Goal: Information Seeking & Learning: Learn about a topic

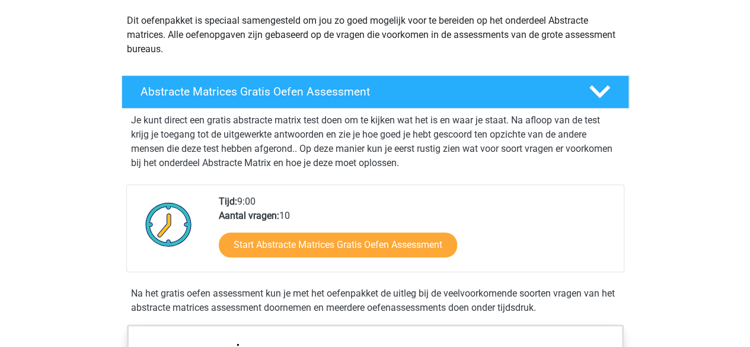
scroll to position [135, 0]
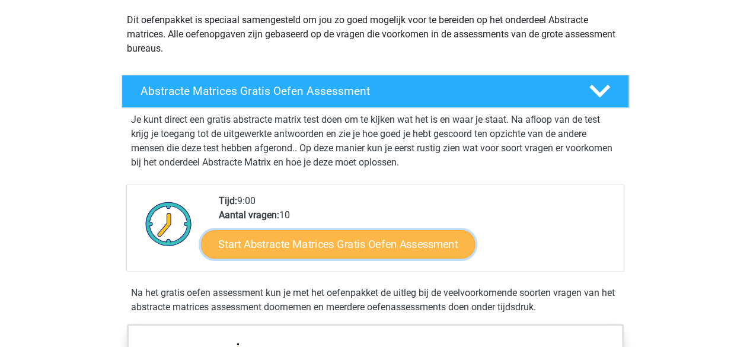
click at [313, 239] on link "Start Abstracte Matrices Gratis Oefen Assessment" at bounding box center [338, 243] width 274 height 28
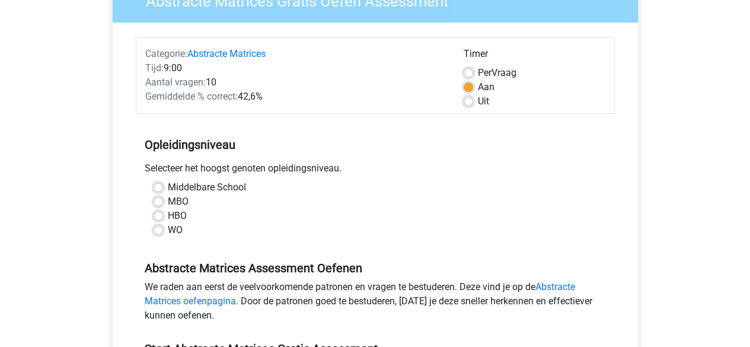
scroll to position [117, 0]
click at [168, 185] on label "Middelbare School" at bounding box center [207, 188] width 78 height 14
click at [159, 185] on input "Middelbare School" at bounding box center [157, 187] width 9 height 12
radio input "true"
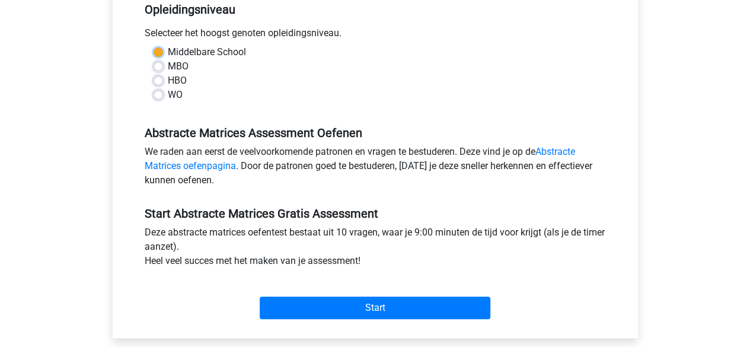
scroll to position [261, 0]
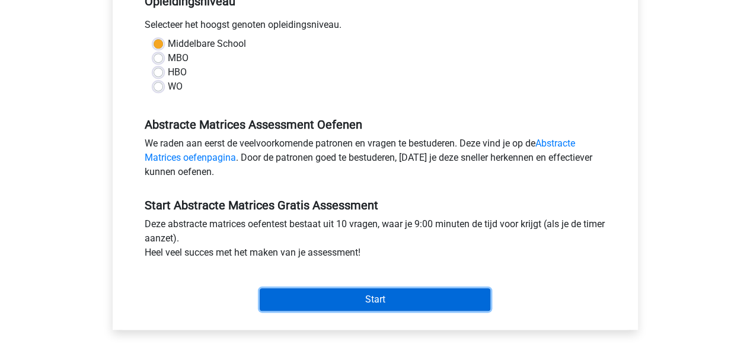
click at [337, 306] on input "Start" at bounding box center [375, 299] width 231 height 23
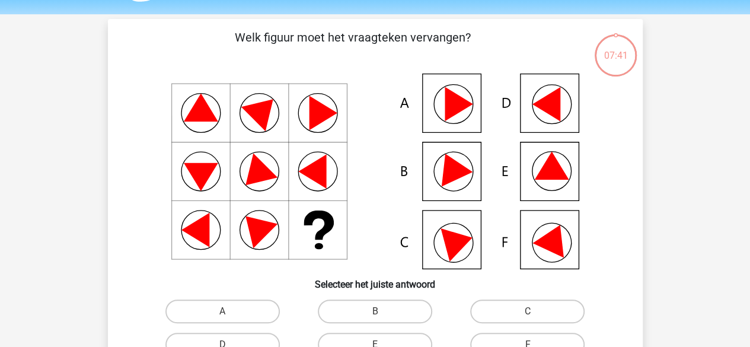
scroll to position [81, 0]
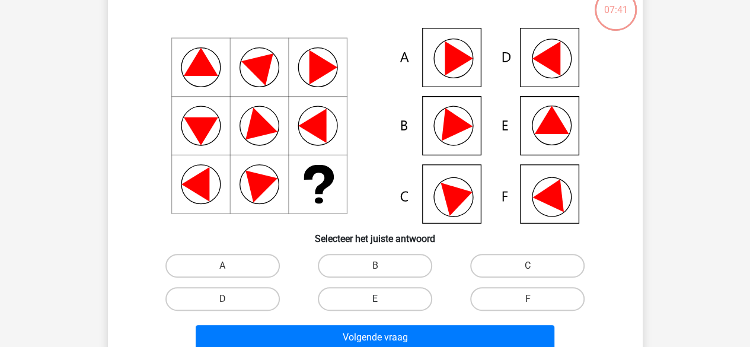
click at [396, 299] on label "E" at bounding box center [375, 299] width 114 height 24
click at [382, 299] on input "E" at bounding box center [378, 303] width 8 height 8
radio input "true"
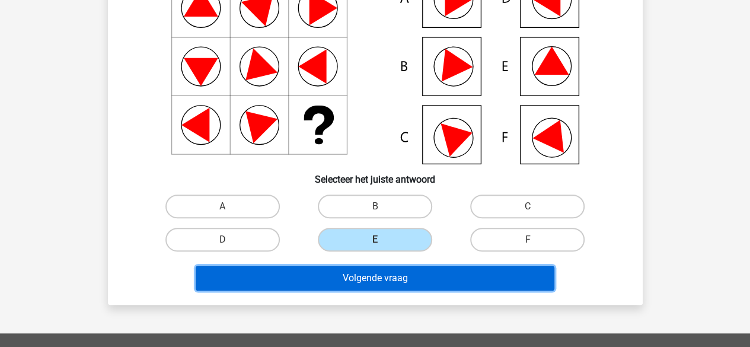
click at [393, 284] on button "Volgende vraag" at bounding box center [375, 277] width 358 height 25
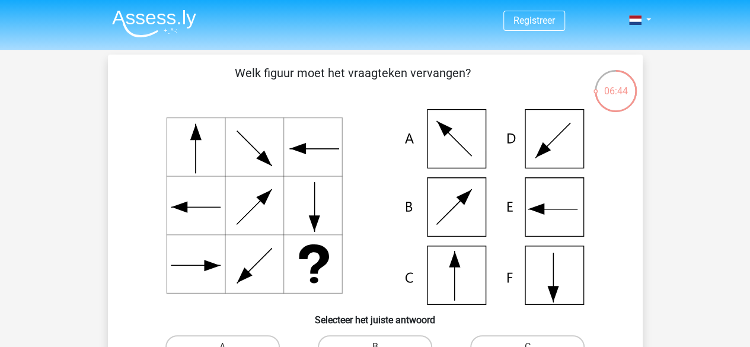
scroll to position [81, 0]
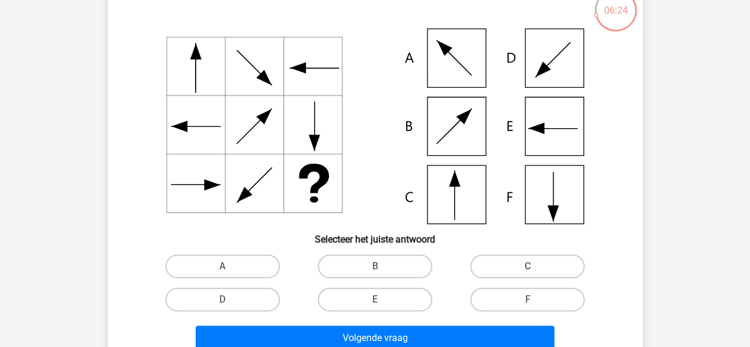
click at [521, 262] on label "C" at bounding box center [527, 266] width 114 height 24
click at [527, 266] on input "C" at bounding box center [531, 270] width 8 height 8
radio input "true"
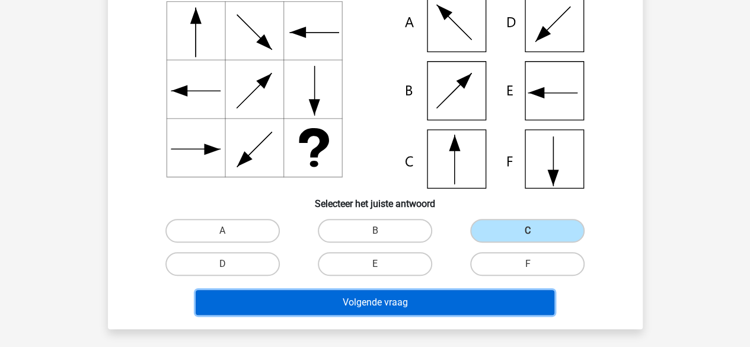
click at [430, 299] on button "Volgende vraag" at bounding box center [375, 302] width 358 height 25
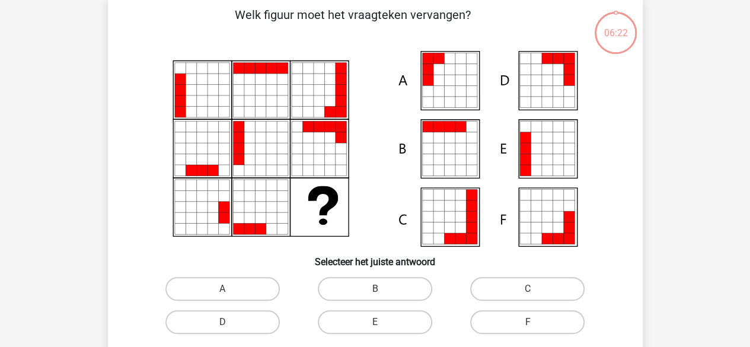
scroll to position [55, 0]
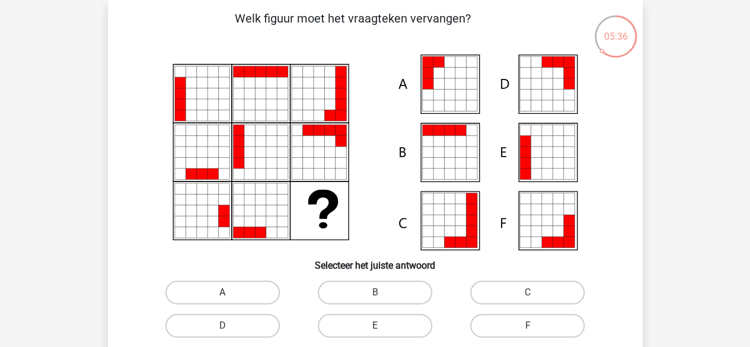
click at [238, 298] on label "A" at bounding box center [222, 292] width 114 height 24
click at [230, 298] on input "A" at bounding box center [226, 296] width 8 height 8
radio input "true"
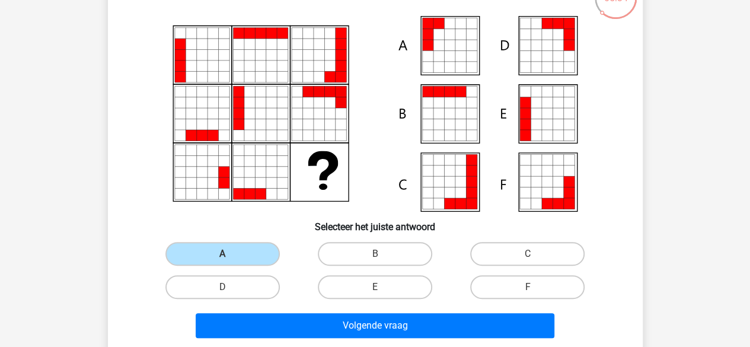
scroll to position [94, 0]
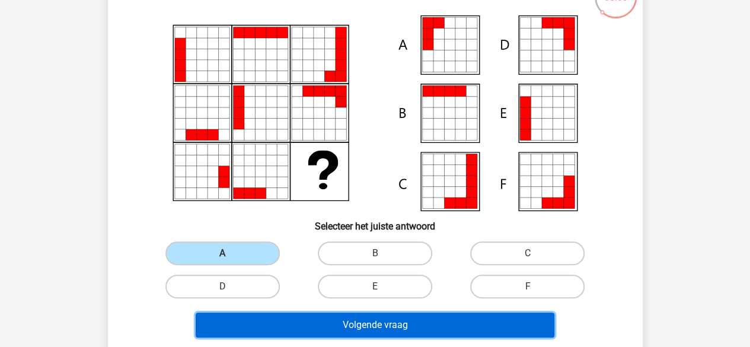
click at [359, 318] on button "Volgende vraag" at bounding box center [375, 324] width 358 height 25
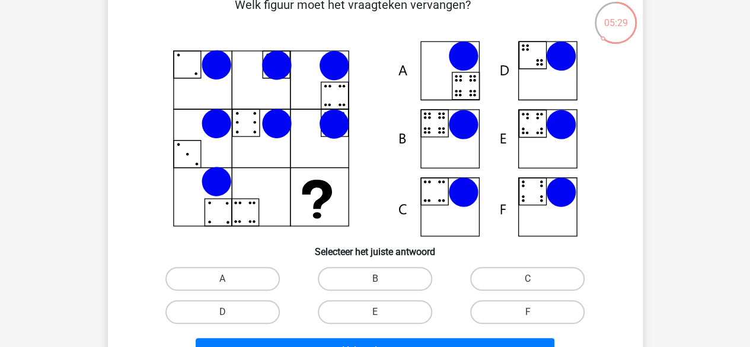
scroll to position [50, 0]
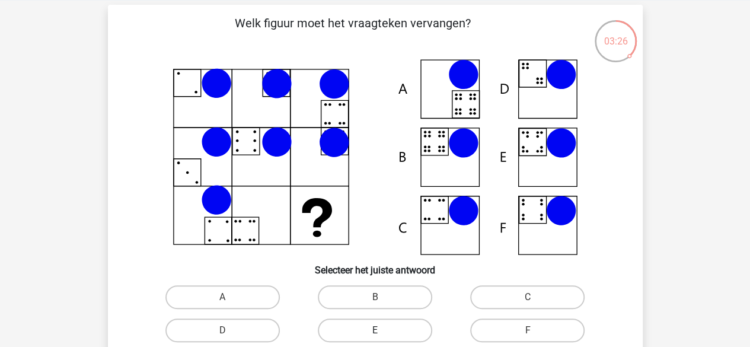
click at [358, 327] on label "E" at bounding box center [375, 330] width 114 height 24
click at [374, 330] on input "E" at bounding box center [378, 334] width 8 height 8
radio input "true"
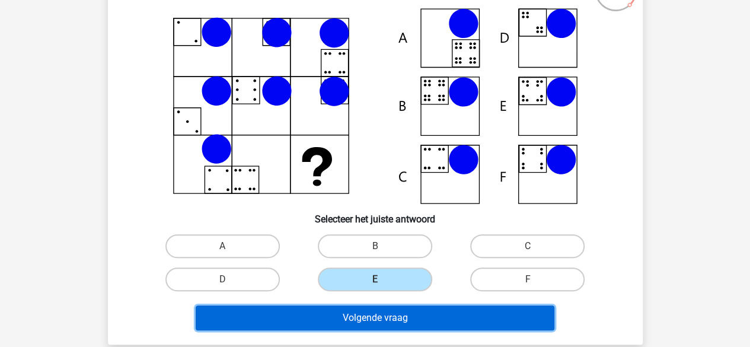
click at [363, 319] on button "Volgende vraag" at bounding box center [375, 317] width 358 height 25
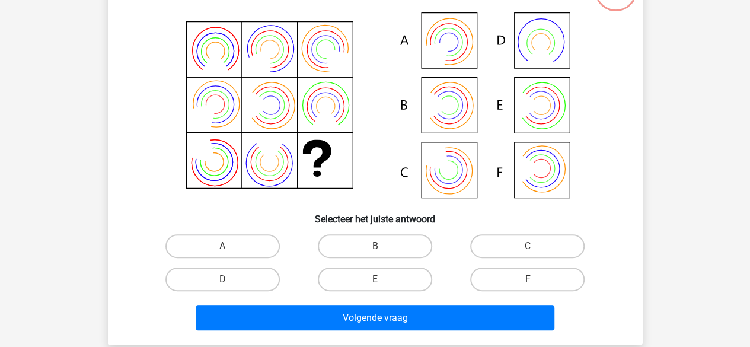
scroll to position [55, 0]
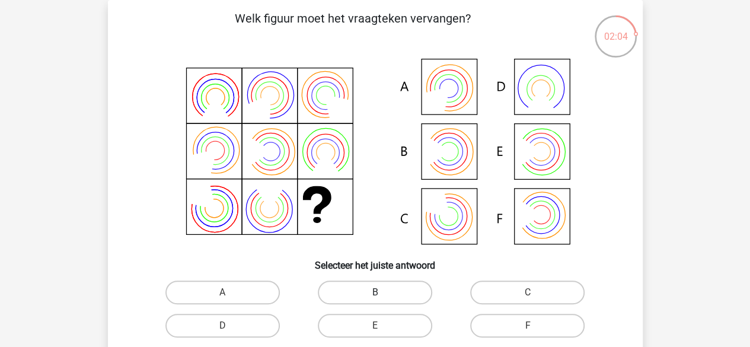
click at [354, 286] on label "B" at bounding box center [375, 292] width 114 height 24
click at [374, 292] on input "B" at bounding box center [378, 296] width 8 height 8
radio input "true"
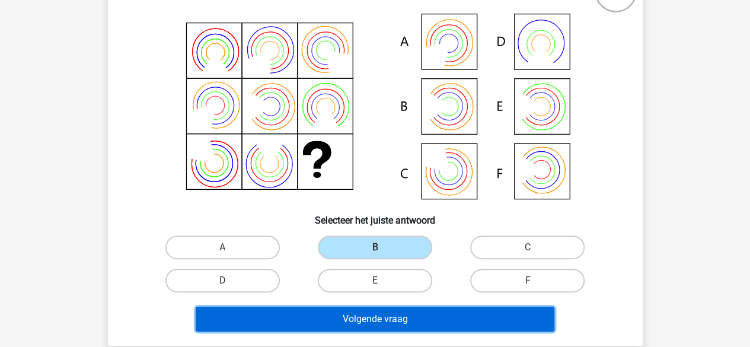
click at [346, 322] on button "Volgende vraag" at bounding box center [375, 318] width 358 height 25
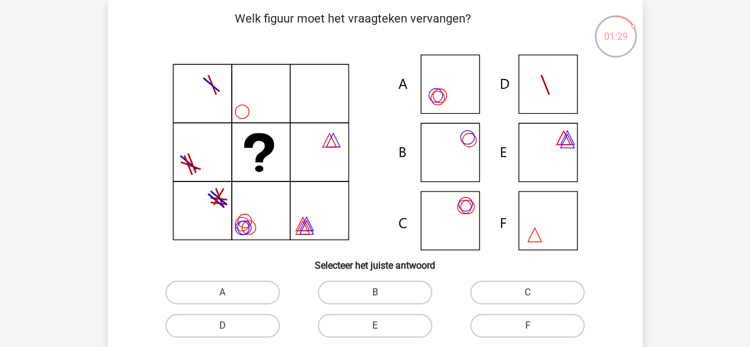
scroll to position [69, 0]
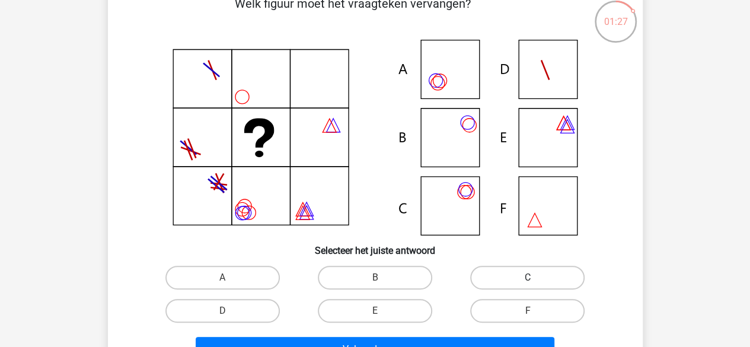
click at [479, 283] on label "C" at bounding box center [527, 277] width 114 height 24
click at [527, 283] on input "C" at bounding box center [531, 281] width 8 height 8
radio input "true"
click at [230, 264] on div "A" at bounding box center [222, 277] width 152 height 33
click at [227, 274] on label "A" at bounding box center [222, 277] width 114 height 24
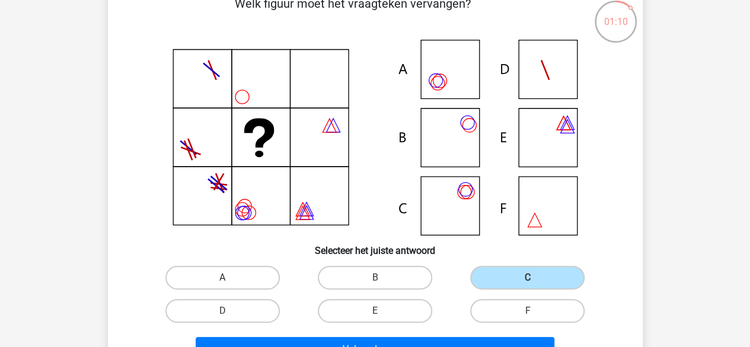
click at [227, 277] on input "A" at bounding box center [226, 281] width 8 height 8
radio input "true"
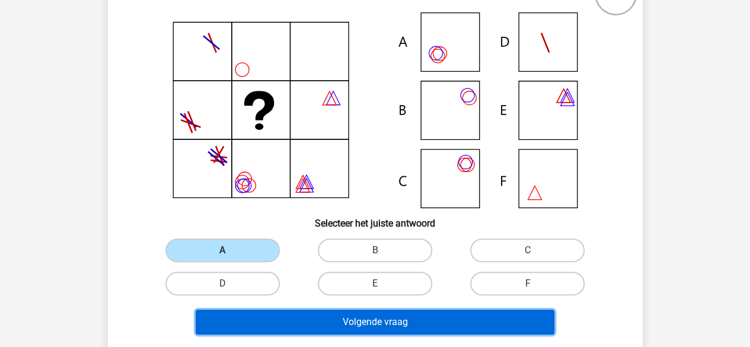
click at [251, 324] on button "Volgende vraag" at bounding box center [375, 321] width 358 height 25
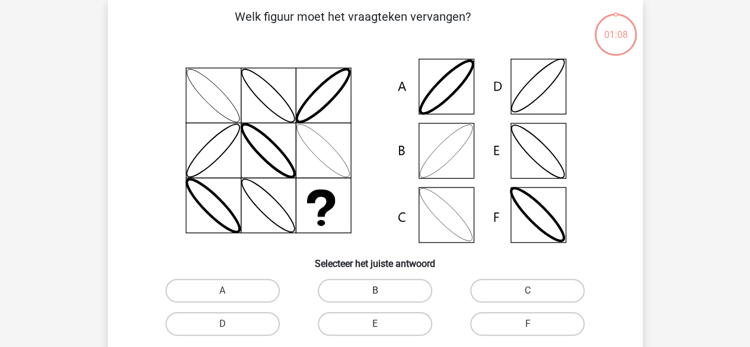
scroll to position [55, 0]
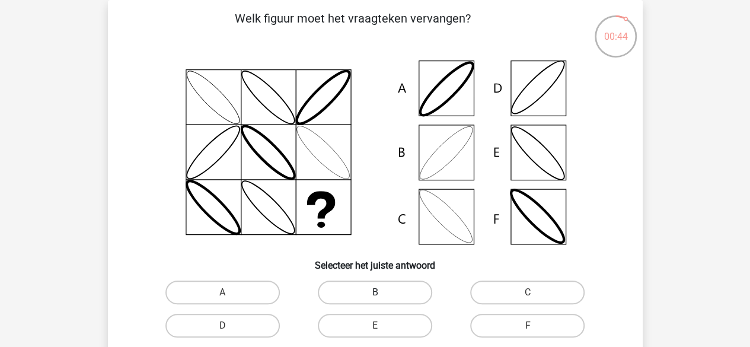
click at [361, 289] on label "B" at bounding box center [375, 292] width 114 height 24
click at [374, 292] on input "B" at bounding box center [378, 296] width 8 height 8
radio input "true"
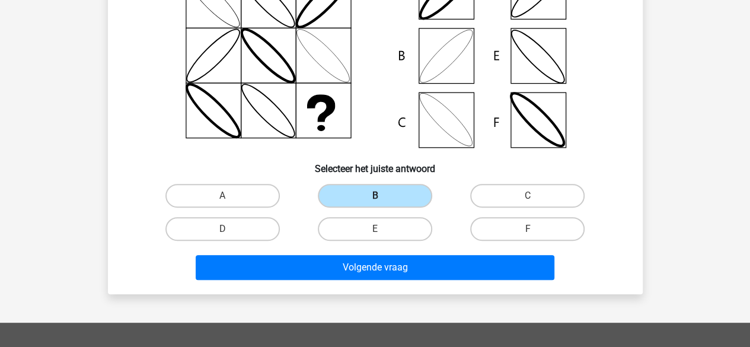
scroll to position [153, 0]
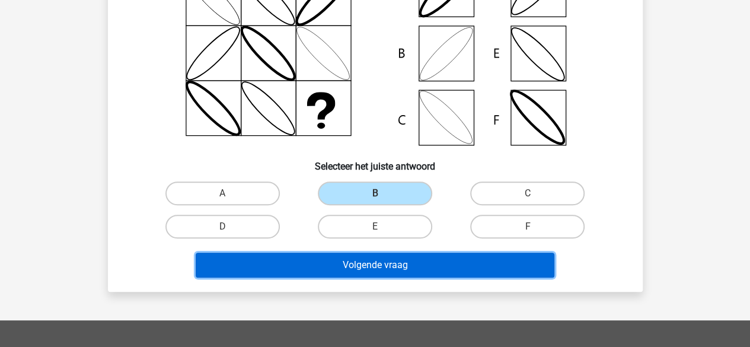
click at [387, 268] on button "Volgende vraag" at bounding box center [375, 264] width 358 height 25
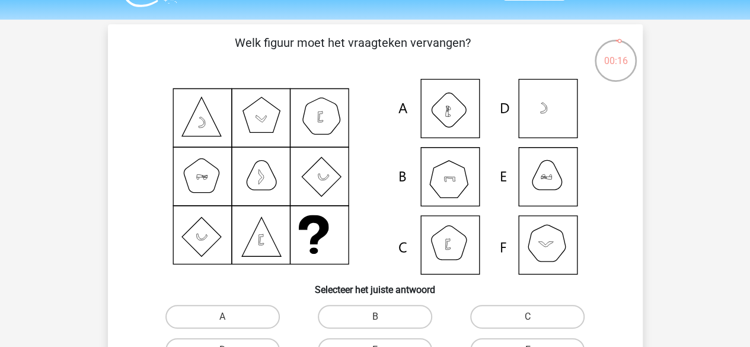
scroll to position [103, 0]
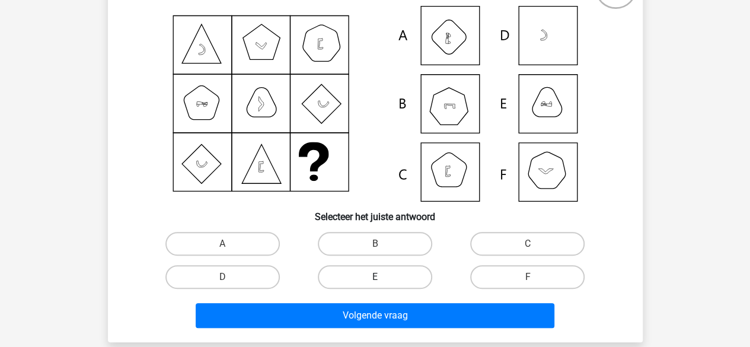
click at [382, 279] on label "E" at bounding box center [375, 277] width 114 height 24
click at [382, 279] on input "E" at bounding box center [378, 281] width 8 height 8
radio input "true"
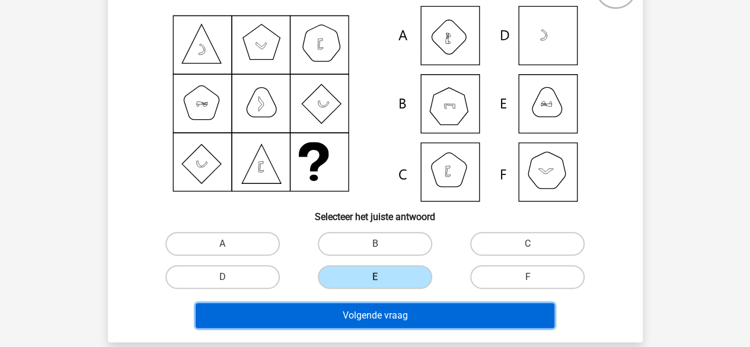
click at [379, 312] on button "Volgende vraag" at bounding box center [375, 315] width 358 height 25
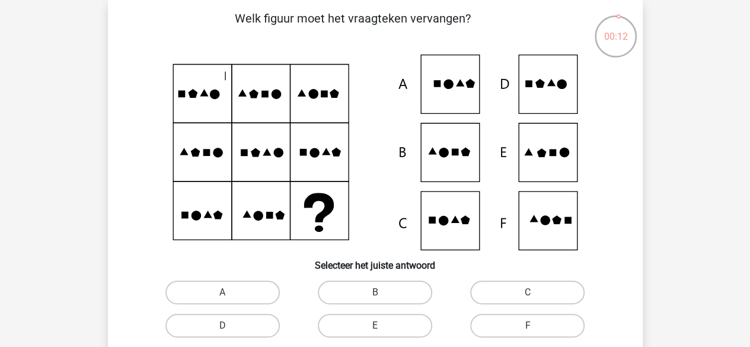
scroll to position [28, 0]
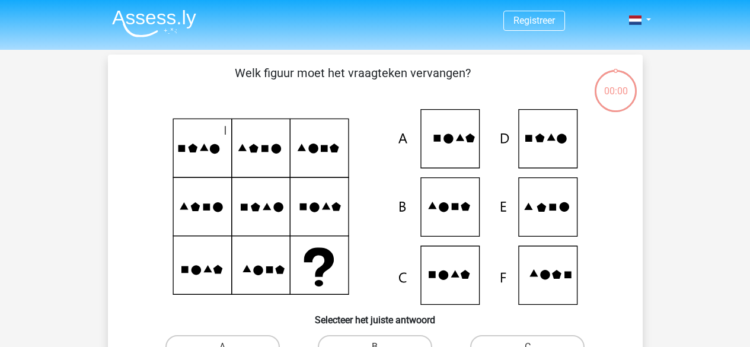
scroll to position [28, 0]
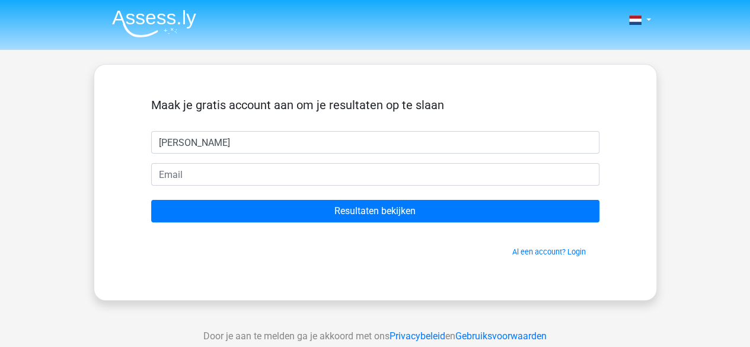
type input "[PERSON_NAME]"
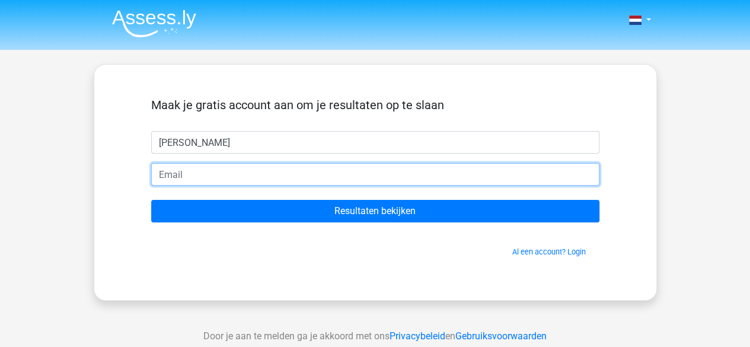
click at [239, 175] on input "email" at bounding box center [375, 174] width 448 height 23
drag, startPoint x: 293, startPoint y: 176, endPoint x: 230, endPoint y: 172, distance: 63.5
click at [230, 172] on input "magaliverstraeten@hotmail.be" at bounding box center [375, 174] width 448 height 23
click at [235, 174] on input "magaliverstraeten@hotmail.be" at bounding box center [375, 174] width 448 height 23
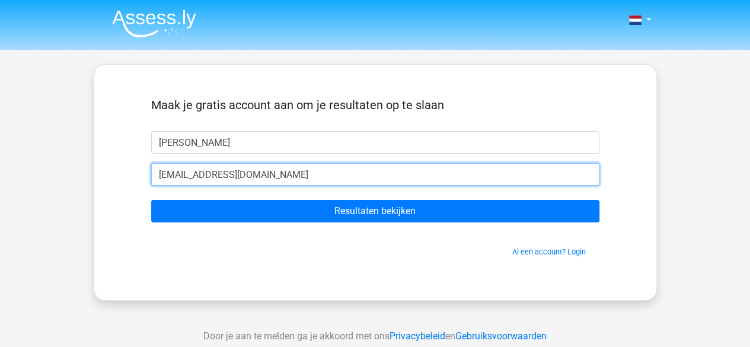
drag, startPoint x: 302, startPoint y: 170, endPoint x: 252, endPoint y: 171, distance: 49.8
click at [252, 171] on input "magaliverstraeten1@hotmail.be" at bounding box center [375, 174] width 448 height 23
type input "[EMAIL_ADDRESS][DOMAIN_NAME]"
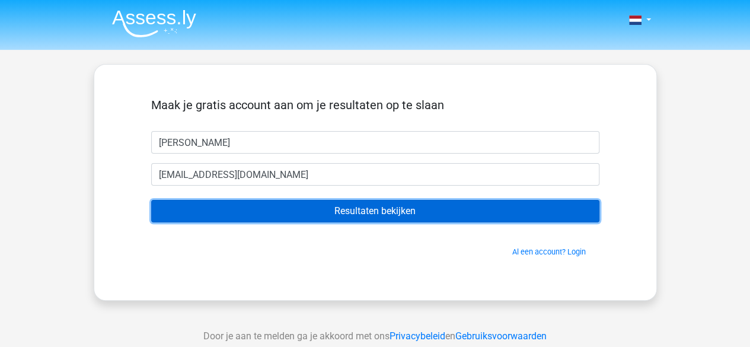
click at [268, 212] on input "Resultaten bekijken" at bounding box center [375, 211] width 448 height 23
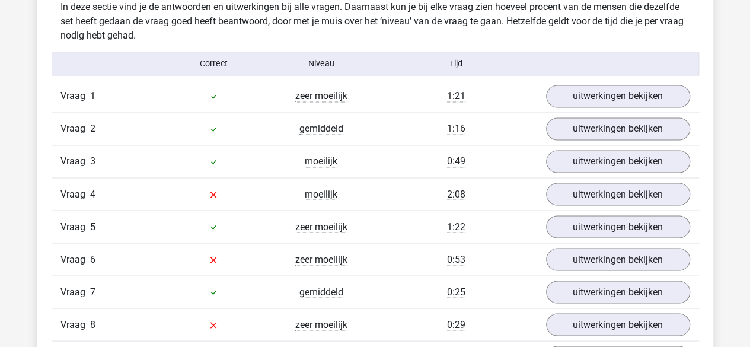
scroll to position [940, 0]
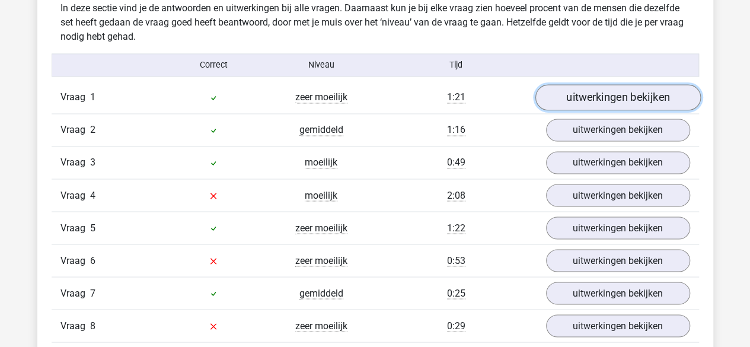
click at [562, 105] on link "uitwerkingen bekijken" at bounding box center [616, 98] width 165 height 26
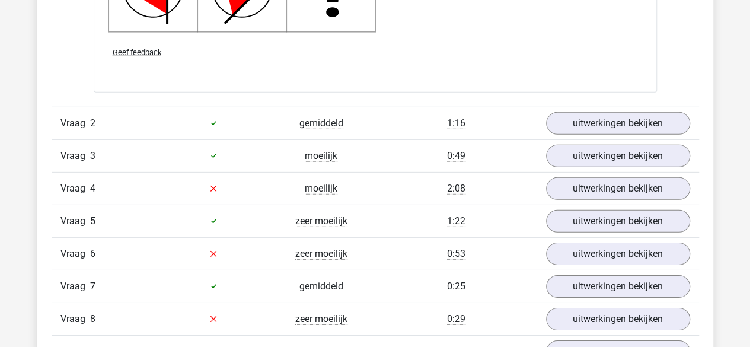
scroll to position [1730, 0]
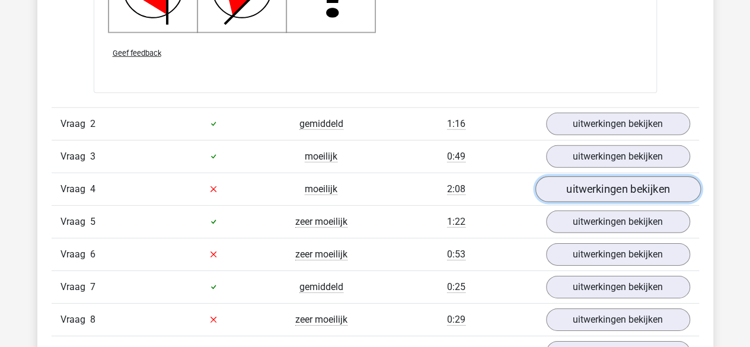
click at [557, 182] on link "uitwerkingen bekijken" at bounding box center [616, 189] width 165 height 26
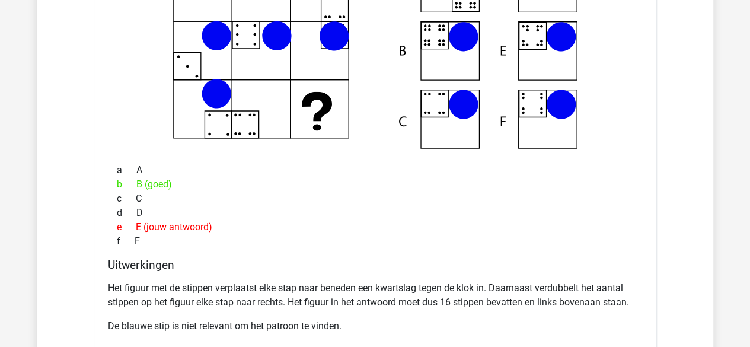
scroll to position [1933, 0]
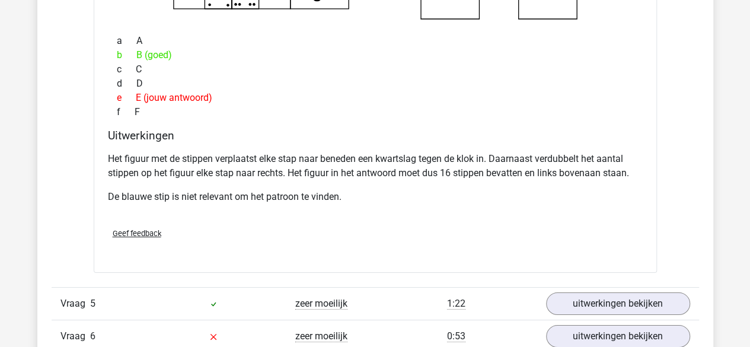
click at [402, 167] on p "Het figuur met de stippen verplaatst elke stap naar beneden een kwartslag tegen…" at bounding box center [375, 166] width 534 height 28
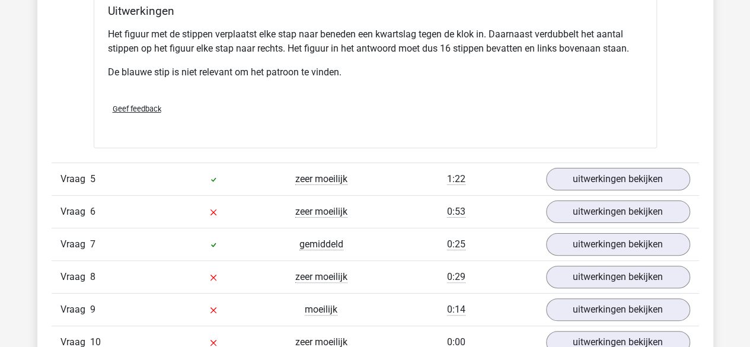
scroll to position [2273, 0]
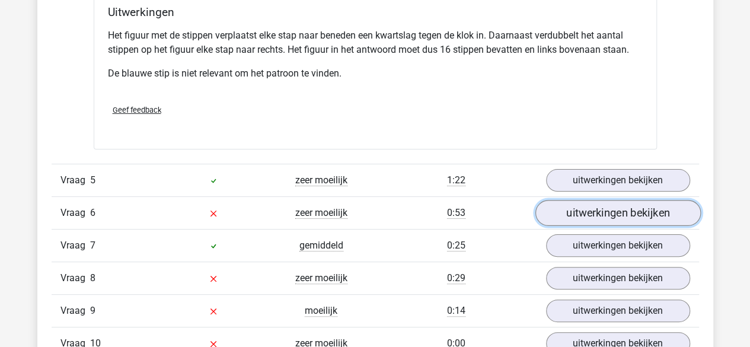
click at [575, 209] on link "uitwerkingen bekijken" at bounding box center [616, 213] width 165 height 26
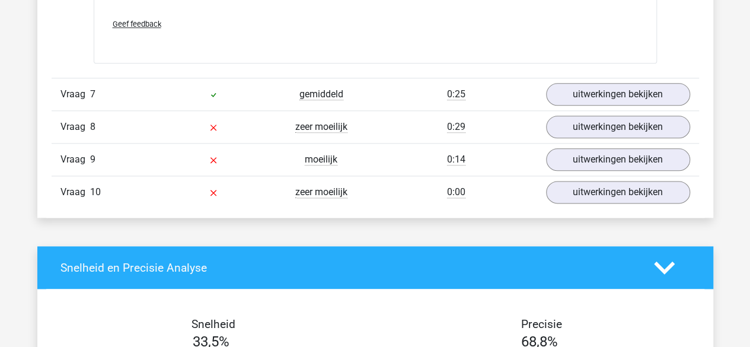
scroll to position [2835, 0]
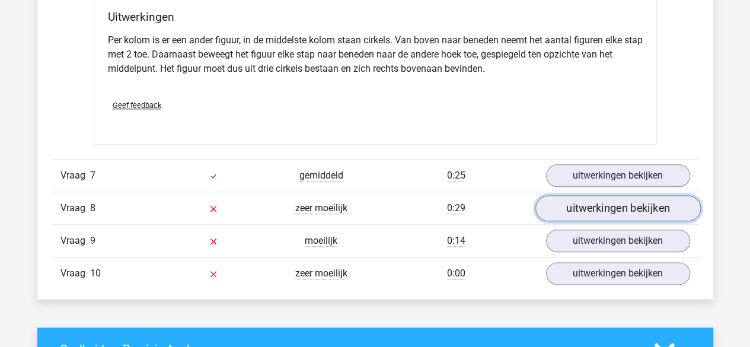
click at [560, 205] on link "uitwerkingen bekijken" at bounding box center [616, 208] width 165 height 26
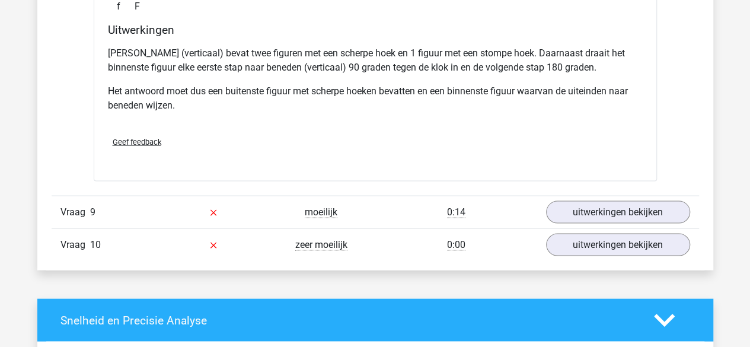
scroll to position [3434, 0]
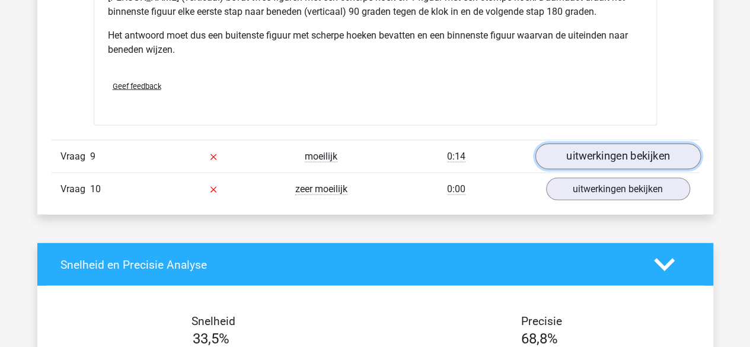
click at [581, 156] on link "uitwerkingen bekijken" at bounding box center [616, 156] width 165 height 26
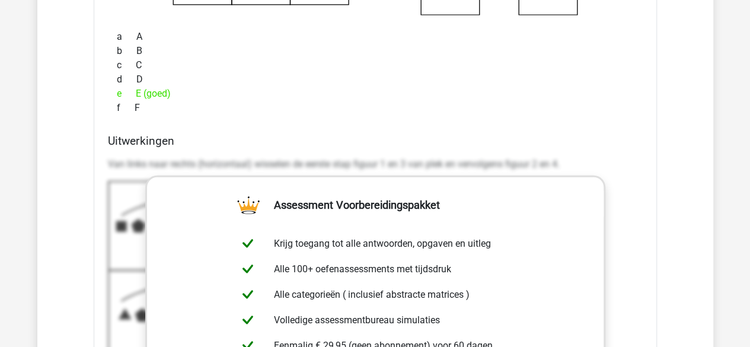
scroll to position [3812, 0]
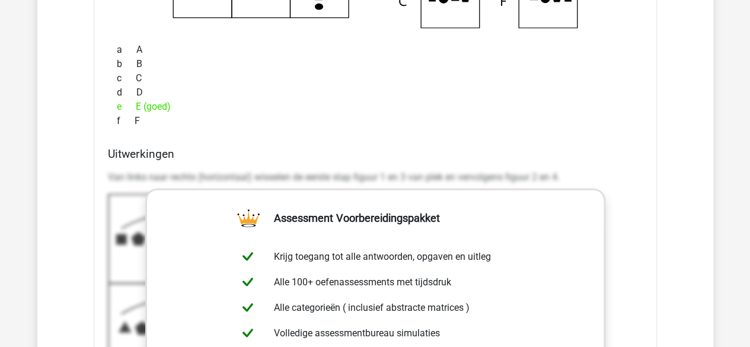
click at [310, 124] on div "a A b B c C d D e E (goed) f F" at bounding box center [375, 85] width 534 height 95
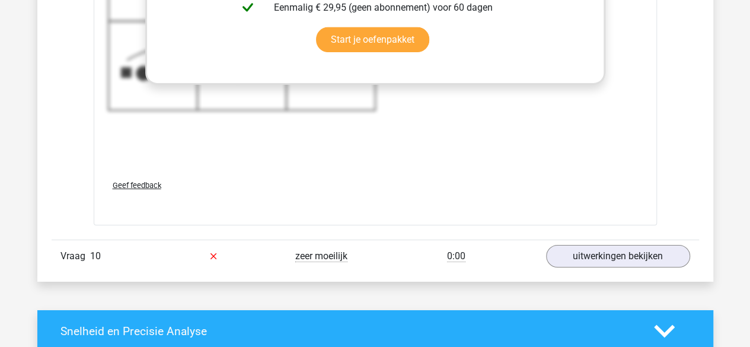
scroll to position [4145, 0]
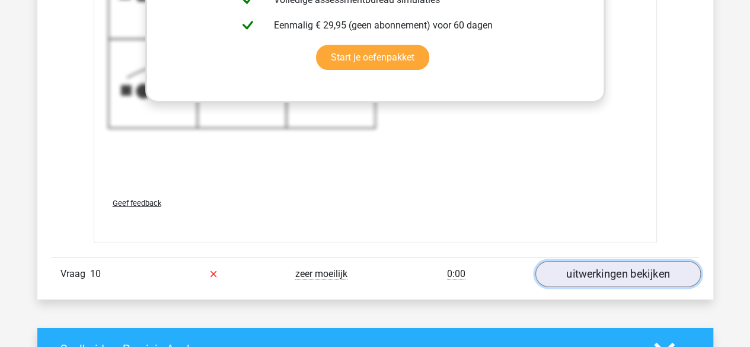
click at [552, 262] on link "uitwerkingen bekijken" at bounding box center [616, 274] width 165 height 26
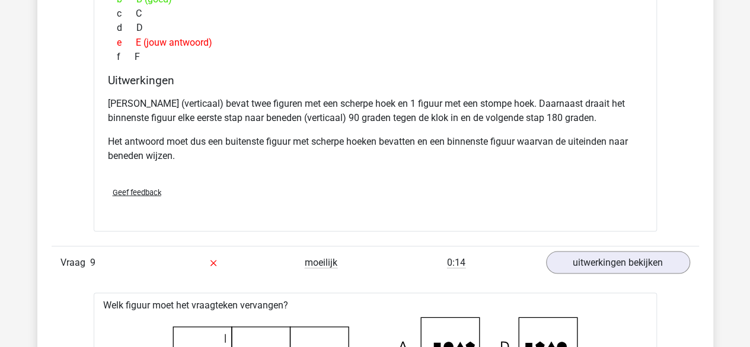
scroll to position [3219, 0]
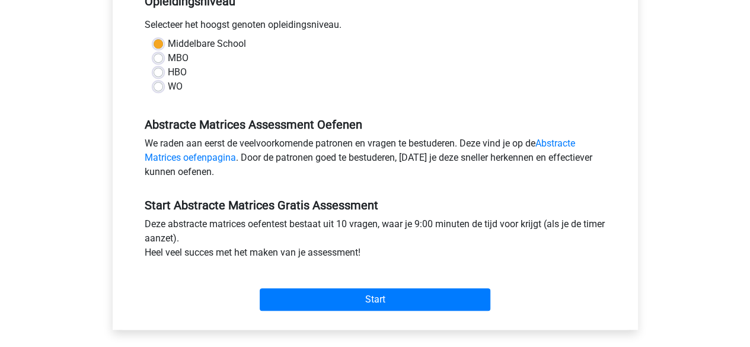
scroll to position [175, 0]
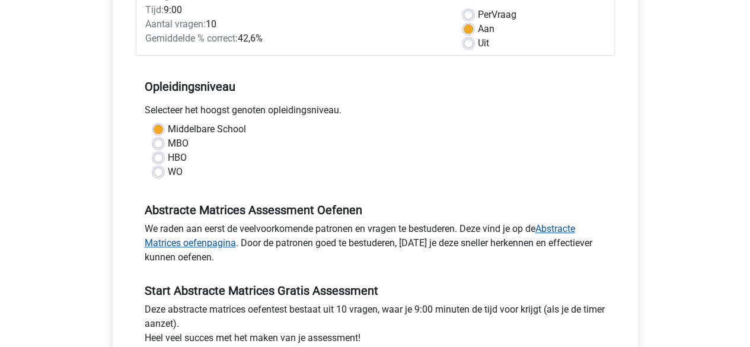
click at [193, 241] on link "Abstracte Matrices oefenpagina" at bounding box center [360, 235] width 430 height 25
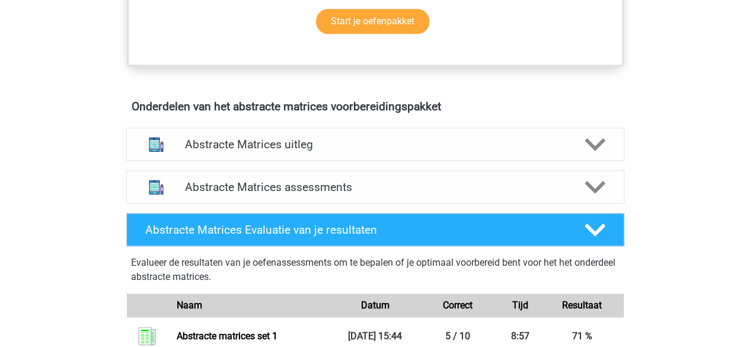
scroll to position [635, 0]
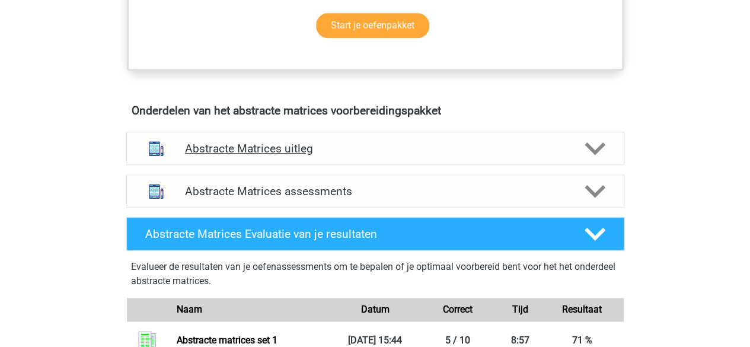
click at [200, 150] on h4 "Abstracte Matrices uitleg" at bounding box center [375, 149] width 380 height 14
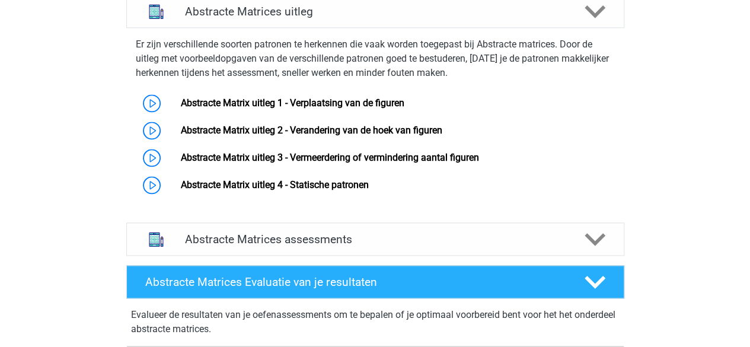
scroll to position [776, 0]
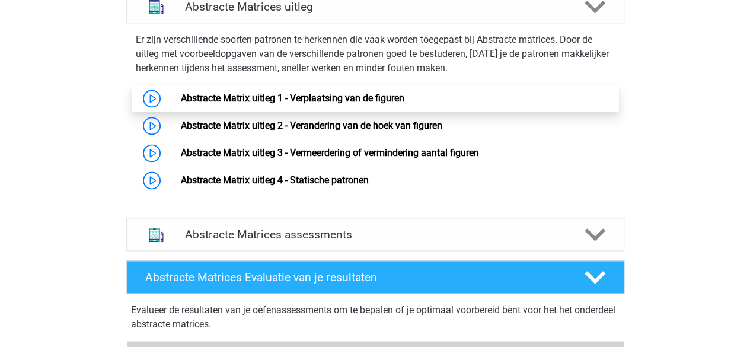
click at [181, 100] on link "Abstracte Matrix uitleg 1 - Verplaatsing van de figuren" at bounding box center [292, 97] width 223 height 11
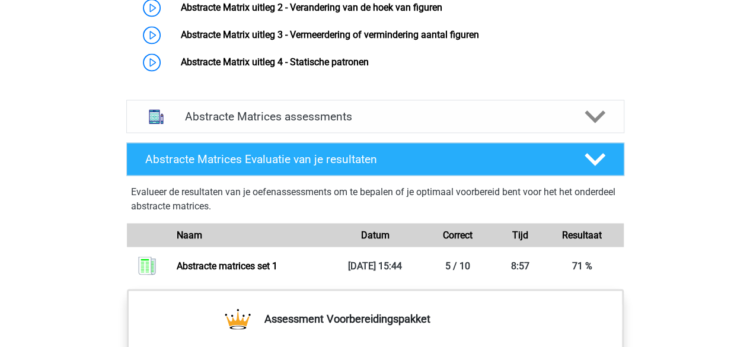
scroll to position [895, 0]
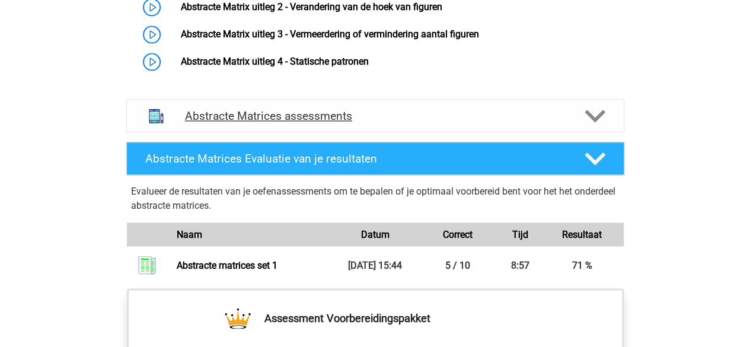
click at [181, 119] on div "Abstracte Matrices assessments" at bounding box center [375, 116] width 398 height 14
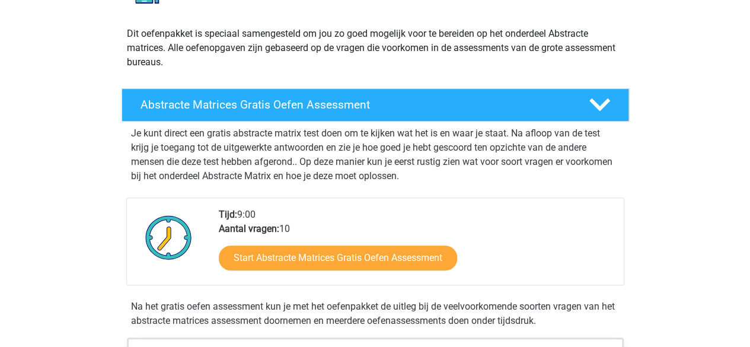
scroll to position [0, 0]
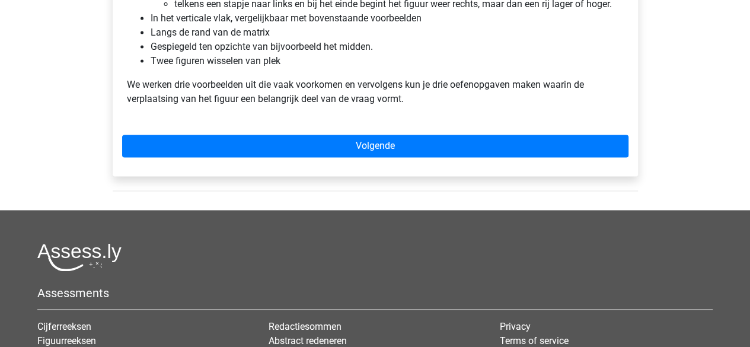
scroll to position [849, 0]
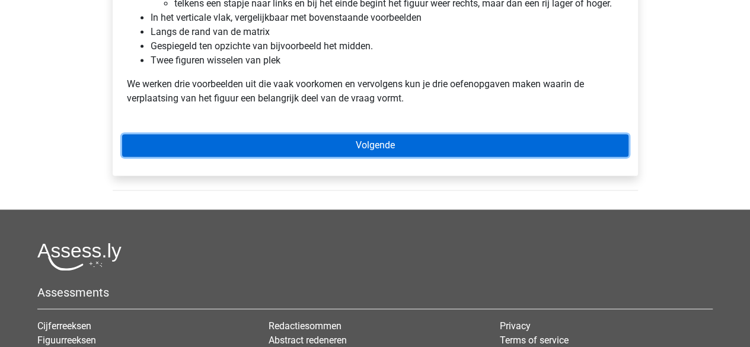
click at [223, 151] on link "Volgende" at bounding box center [375, 145] width 506 height 23
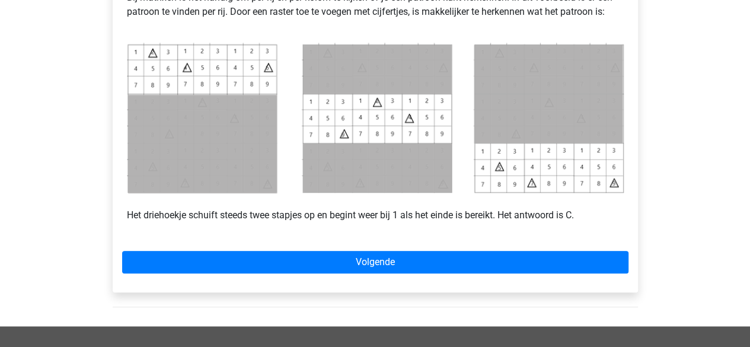
scroll to position [536, 0]
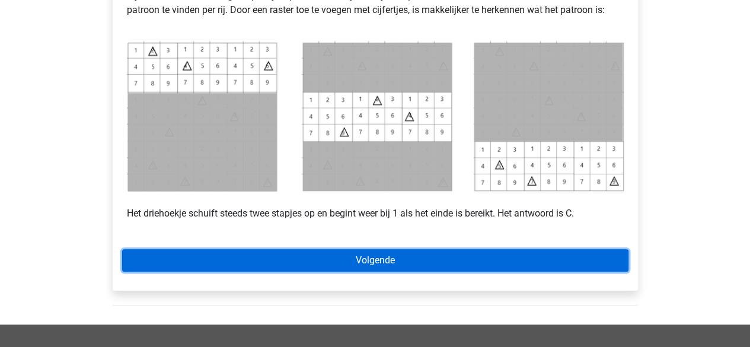
click at [181, 255] on link "Volgende" at bounding box center [375, 260] width 506 height 23
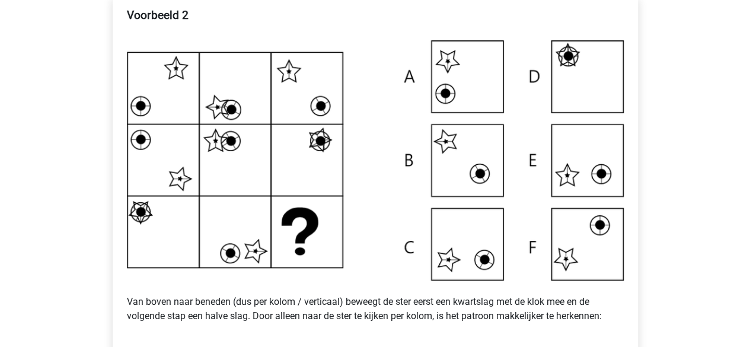
scroll to position [238, 0]
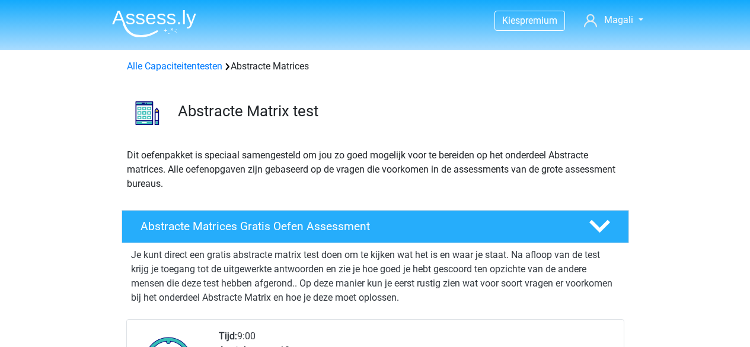
scroll to position [135, 0]
